Goal: Information Seeking & Learning: Learn about a topic

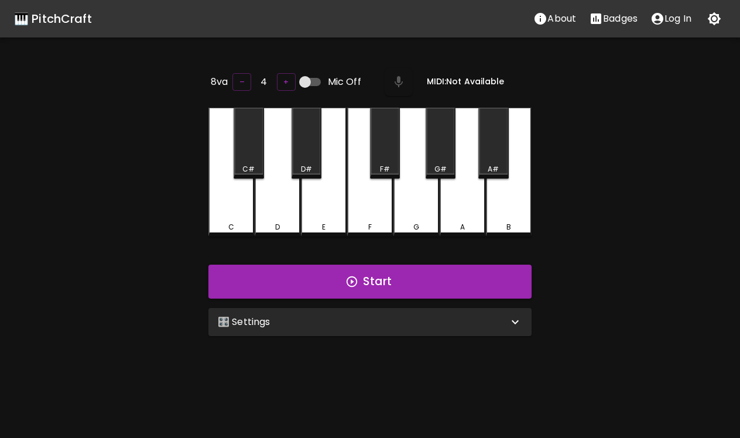
click at [312, 78] on input "Mic Off" at bounding box center [305, 82] width 67 height 22
checkbox input "true"
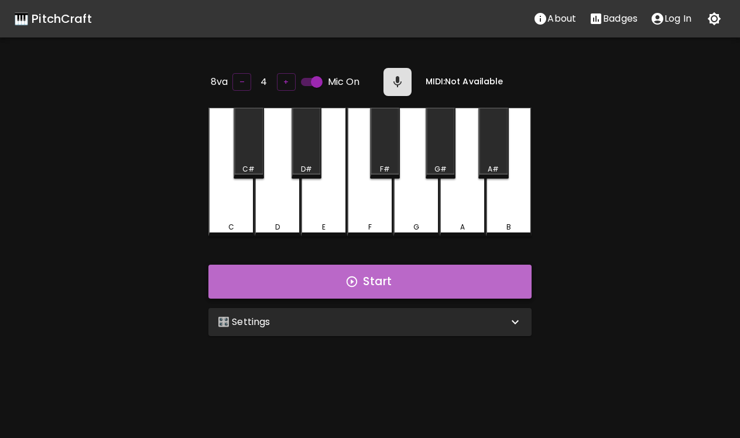
click at [362, 281] on button "Start" at bounding box center [369, 282] width 323 height 34
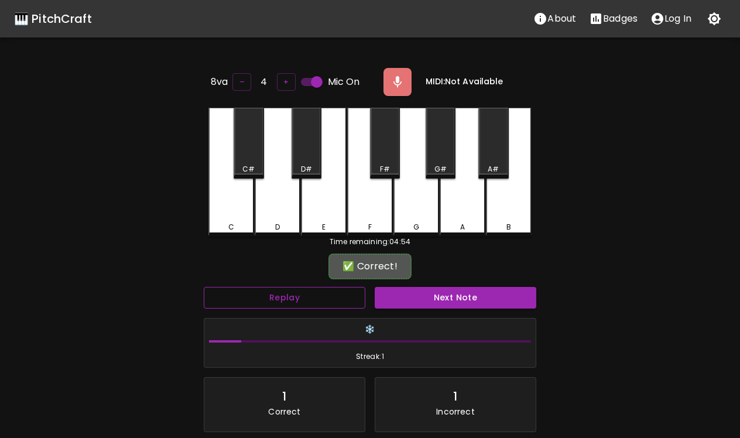
click at [309, 296] on button "Replay" at bounding box center [285, 298] width 162 height 22
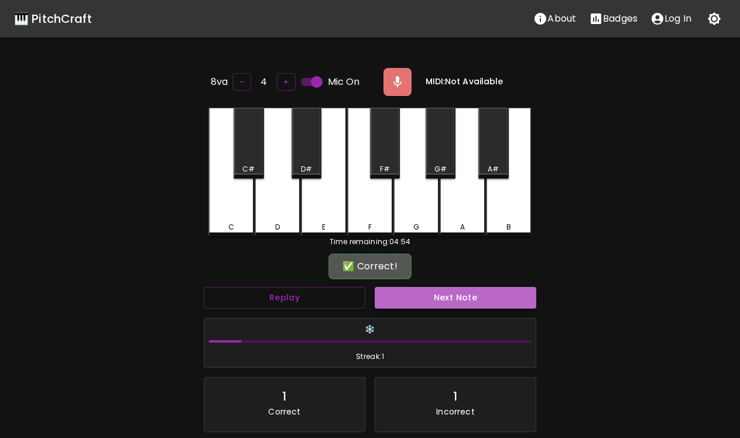
click at [412, 303] on button "Next Note" at bounding box center [456, 298] width 162 height 22
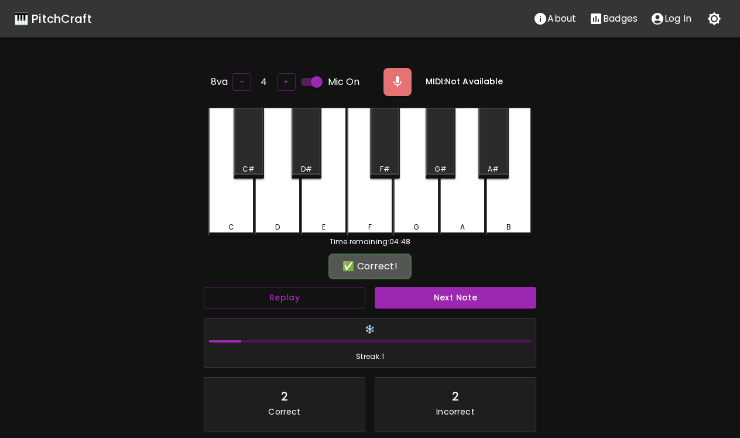
click at [411, 303] on button "Next Note" at bounding box center [456, 298] width 162 height 22
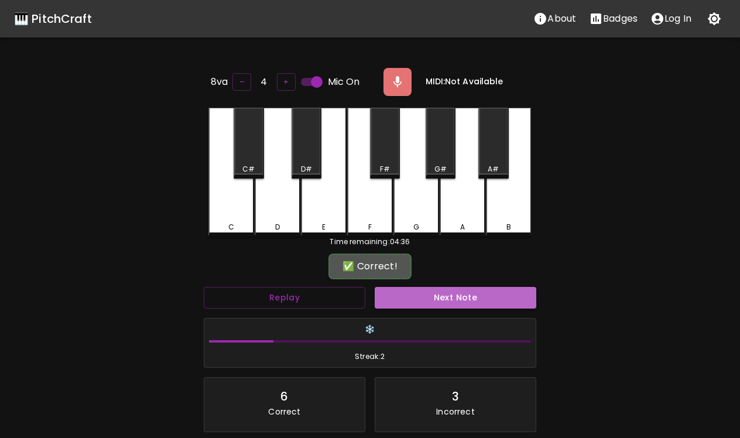
click at [411, 303] on button "Next Note" at bounding box center [456, 298] width 162 height 22
